Goal: Information Seeking & Learning: Learn about a topic

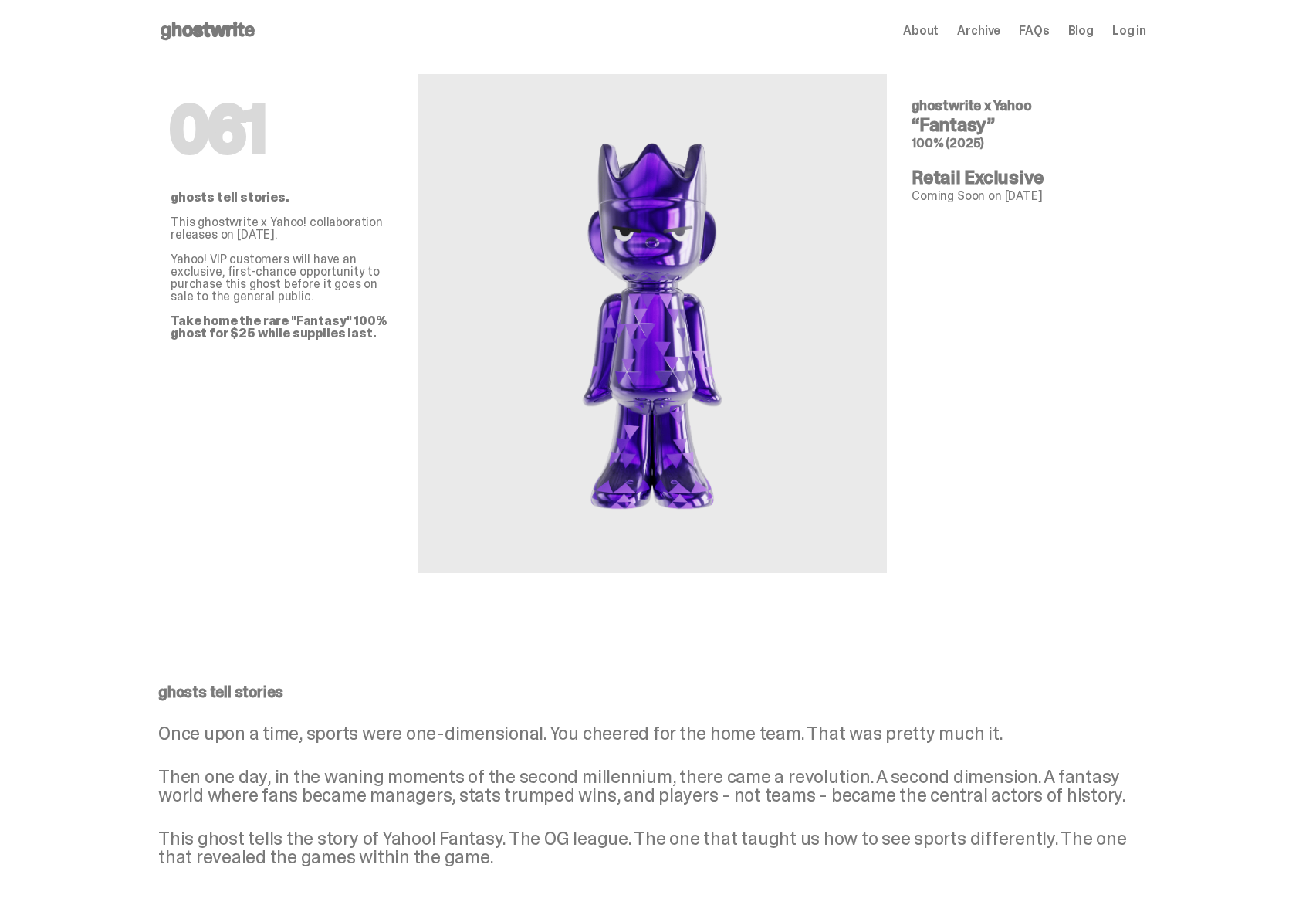
click at [943, 132] on h4 "“Fantasy”" at bounding box center [1022, 125] width 222 height 19
click at [939, 143] on span "100% (2025)" at bounding box center [947, 143] width 72 height 16
drag, startPoint x: 967, startPoint y: 141, endPoint x: 959, endPoint y: 142, distance: 8.1
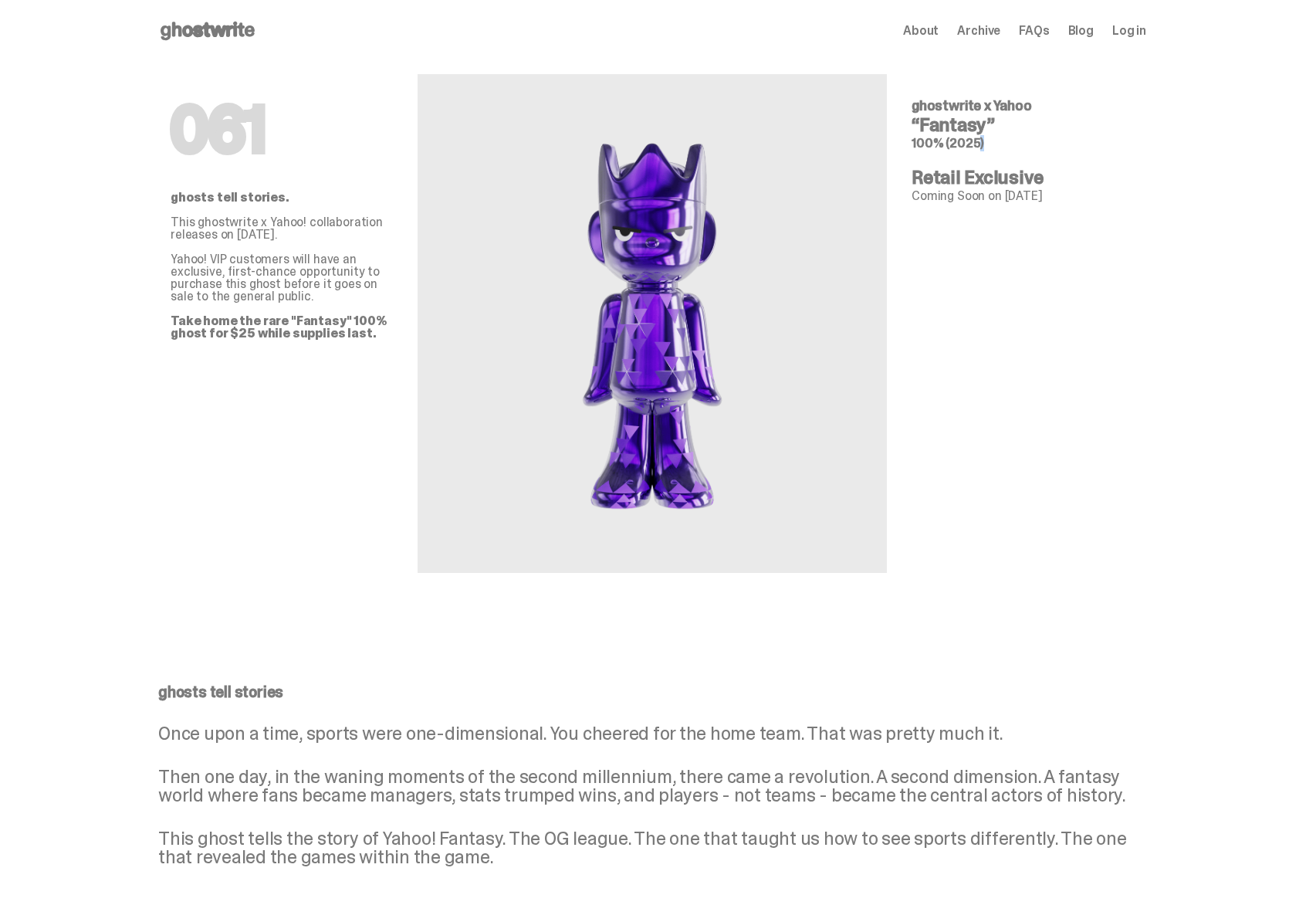
click at [959, 142] on span "100% (2025)" at bounding box center [947, 143] width 72 height 16
click at [958, 142] on span "100% (2025)" at bounding box center [947, 143] width 72 height 16
